Goal: Communication & Community: Answer question/provide support

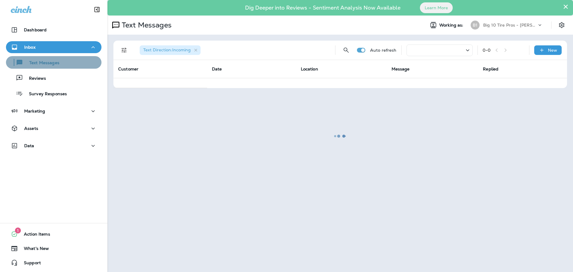
click at [56, 63] on p "Text Messages" at bounding box center [41, 63] width 36 height 6
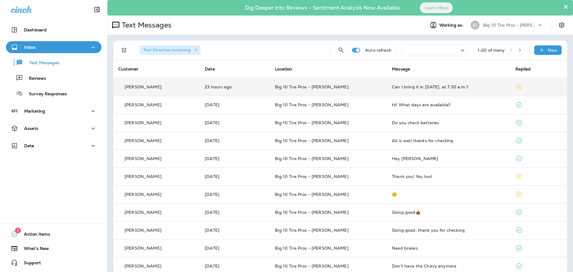
click at [491, 86] on div "Can I bring it in [DATE], at 7:30 a.m.?" at bounding box center [449, 86] width 114 height 5
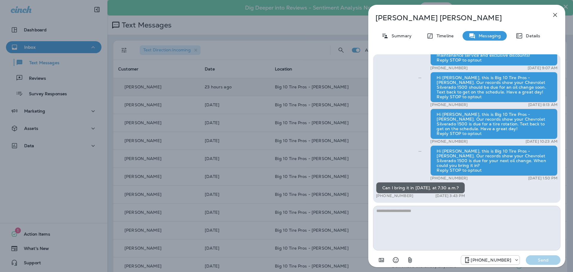
click at [410, 208] on textarea at bounding box center [466, 228] width 187 height 45
type textarea "***"
click at [541, 258] on p "Send" at bounding box center [543, 259] width 25 height 5
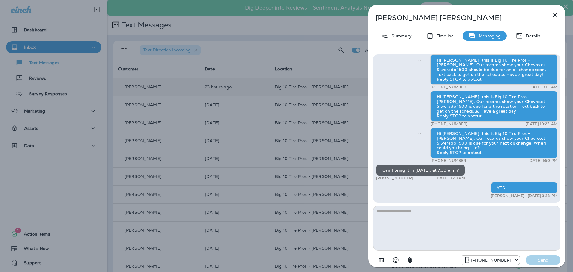
click at [555, 15] on icon "button" at bounding box center [555, 15] width 4 height 4
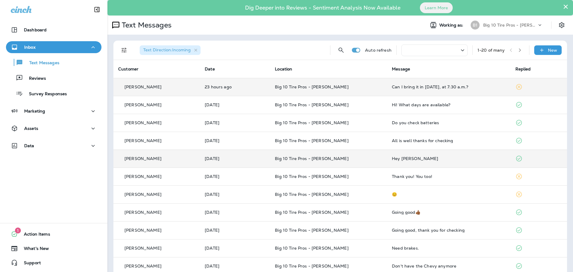
click at [467, 163] on td "Hey [PERSON_NAME]" at bounding box center [448, 159] width 123 height 18
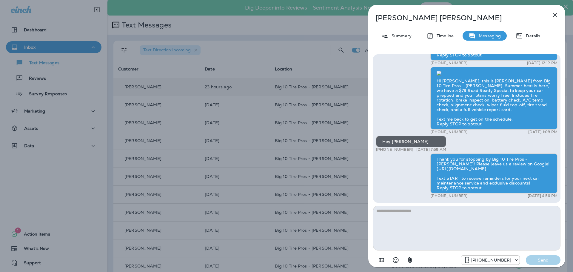
click at [439, 223] on textarea at bounding box center [466, 228] width 187 height 45
type textarea "***"
click at [541, 257] on button "Send" at bounding box center [543, 260] width 35 height 10
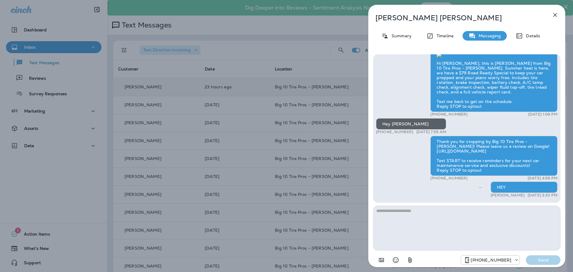
click at [554, 12] on icon "button" at bounding box center [554, 14] width 7 height 7
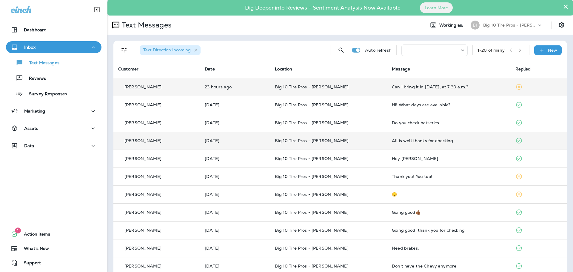
click at [469, 143] on td "All is well thanks for checking" at bounding box center [448, 141] width 123 height 18
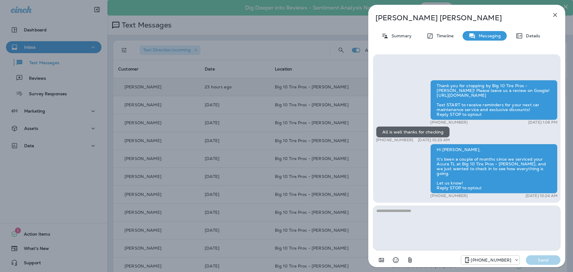
click at [555, 17] on icon "button" at bounding box center [554, 14] width 7 height 7
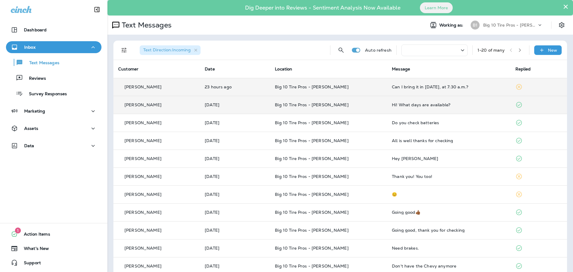
click at [443, 109] on td "Hi! What days are available?" at bounding box center [448, 105] width 123 height 18
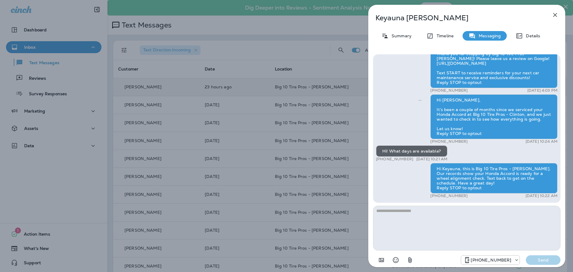
click at [557, 15] on icon "button" at bounding box center [554, 14] width 7 height 7
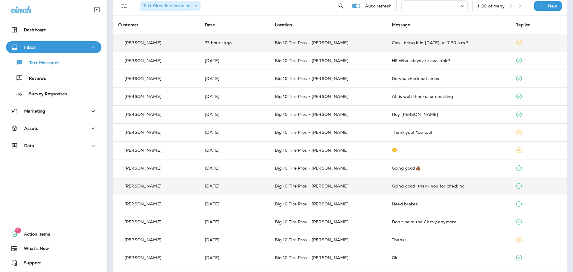
scroll to position [60, 0]
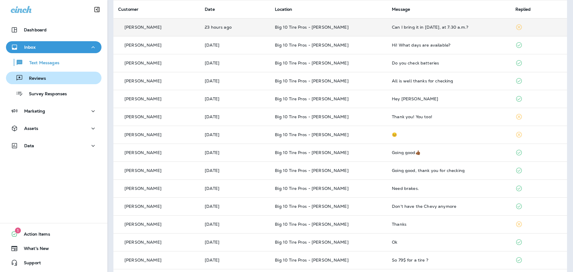
click at [42, 78] on p "Reviews" at bounding box center [34, 79] width 23 height 6
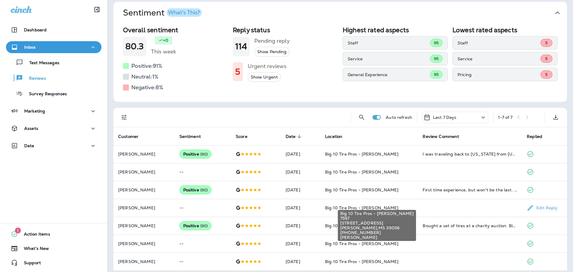
scroll to position [44, 0]
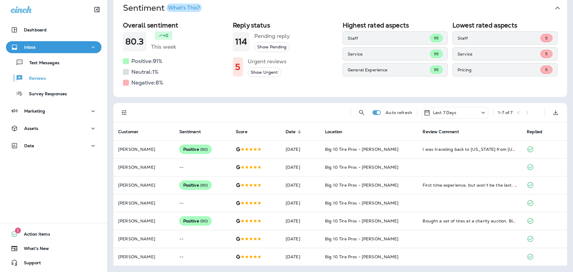
click at [448, 110] on p "Last 7 Days" at bounding box center [445, 112] width 24 height 5
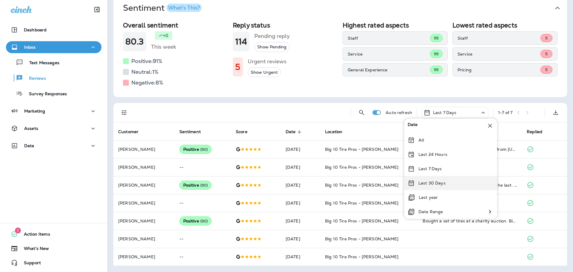
click at [428, 182] on p "Last 30 Days" at bounding box center [431, 183] width 27 height 5
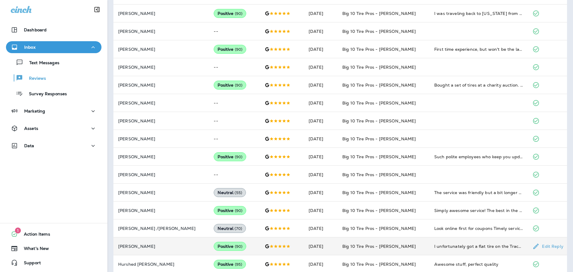
scroll to position [204, 0]
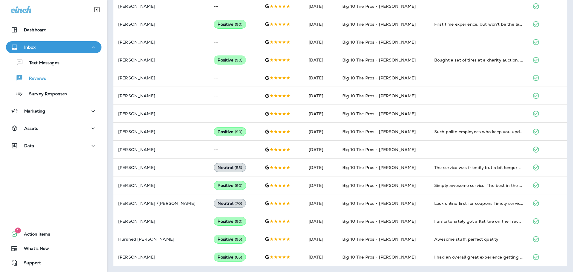
click at [48, 50] on div "Inbox" at bounding box center [54, 47] width 86 height 7
